Goal: Navigation & Orientation: Find specific page/section

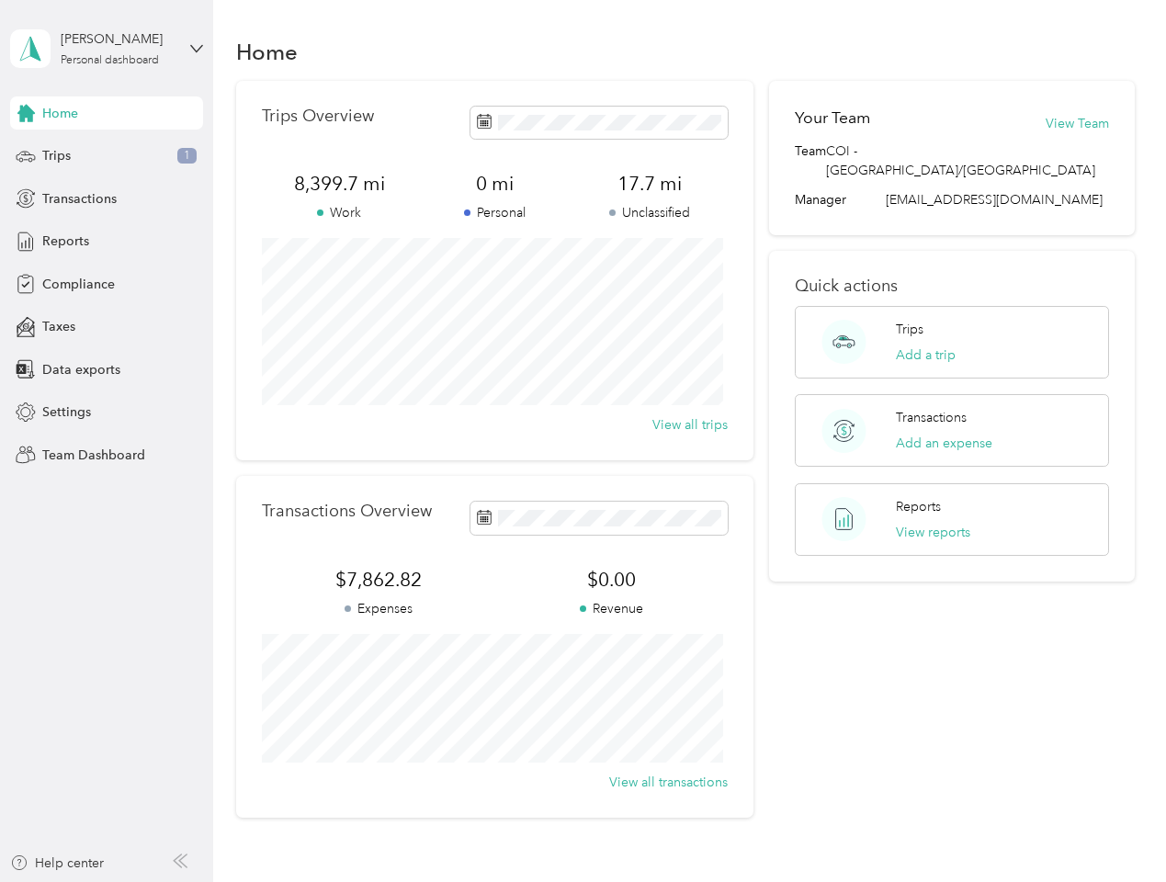
click at [583, 441] on div "Trips Overview 8,399.7 mi Work 0 mi Personal 17.7 mi Unclassified View all trips" at bounding box center [494, 271] width 517 height 380
click at [107, 49] on div "[PERSON_NAME]" at bounding box center [118, 38] width 115 height 19
click at [107, 113] on div "You’re signed in as [EMAIL_ADDRESS][DOMAIN_NAME] Team dashboard Personal dashbo…" at bounding box center [203, 160] width 387 height 187
click at [26, 113] on icon at bounding box center [25, 113] width 17 height 17
click at [107, 156] on div "Trips 1" at bounding box center [106, 156] width 193 height 33
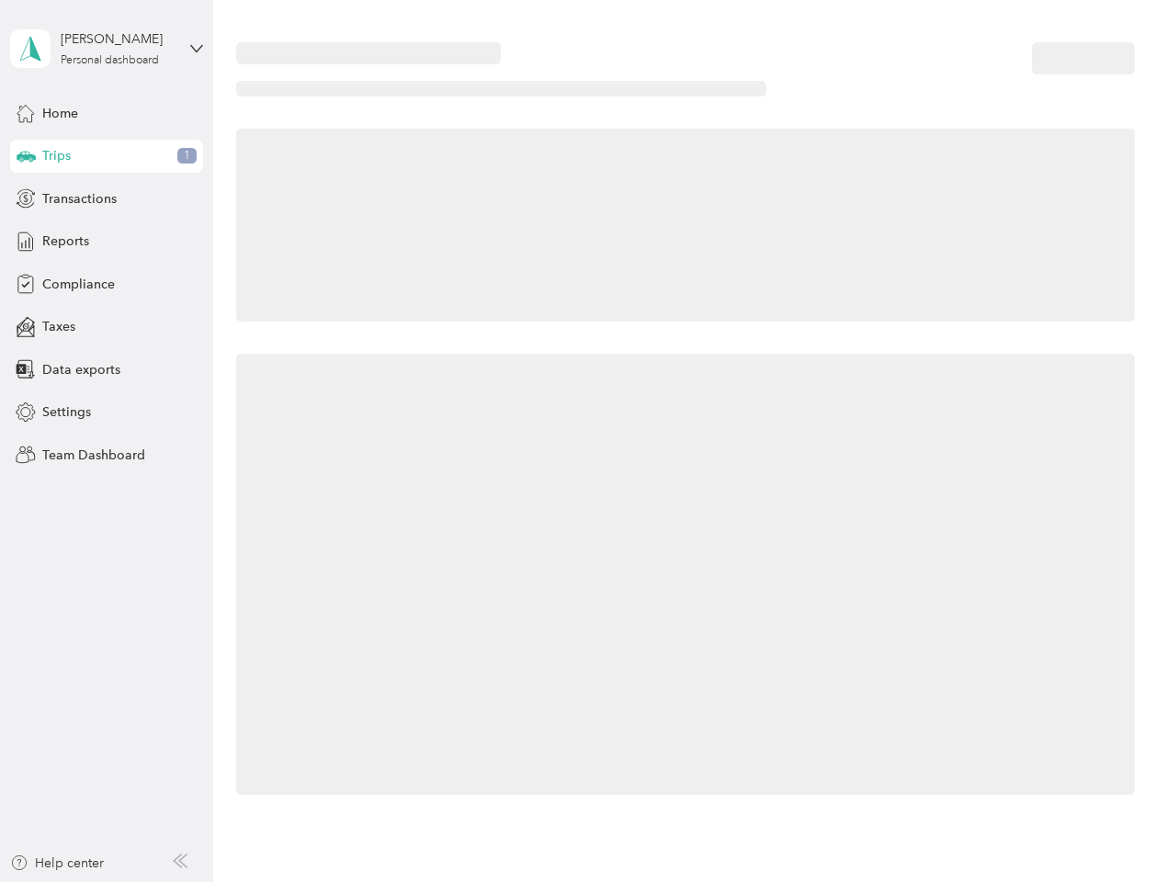
click at [26, 156] on icon at bounding box center [26, 155] width 19 height 9
click at [107, 199] on span "Transactions" at bounding box center [79, 198] width 74 height 19
